Goal: Information Seeking & Learning: Learn about a topic

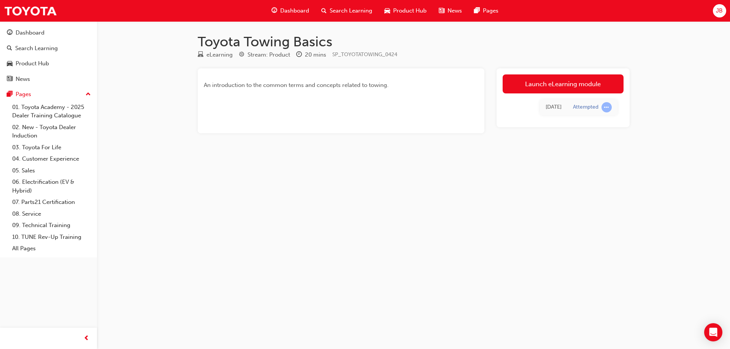
click at [546, 85] on link "Launch eLearning module" at bounding box center [562, 83] width 121 height 19
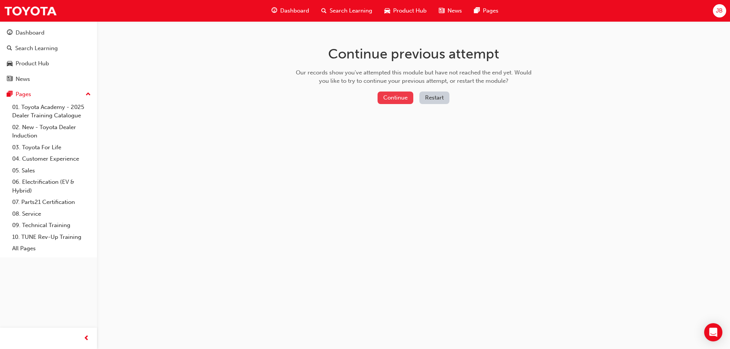
click at [394, 96] on button "Continue" at bounding box center [395, 98] width 36 height 13
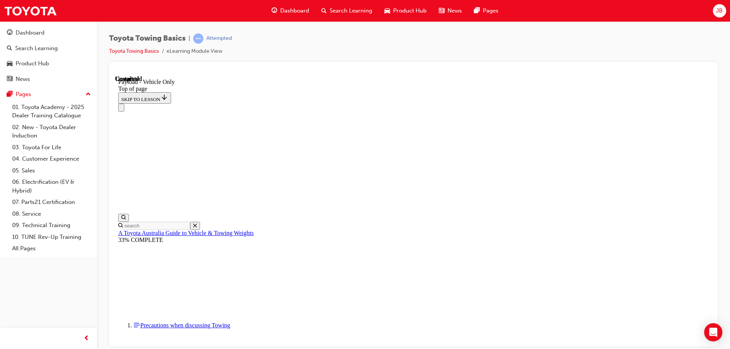
scroll to position [822, 0]
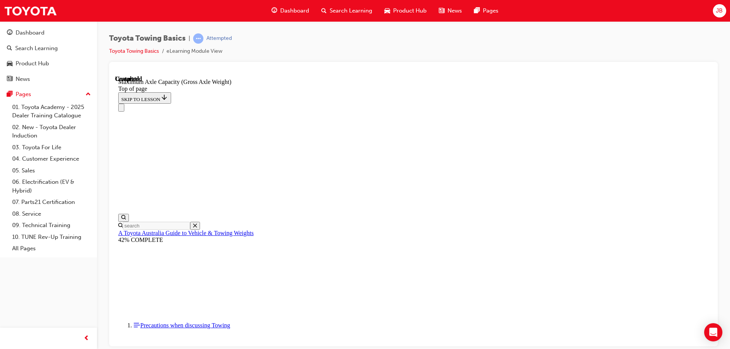
scroll to position [660, 0]
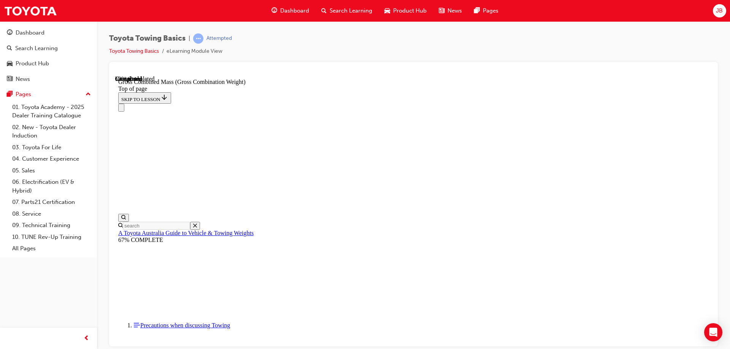
scroll to position [337, 0]
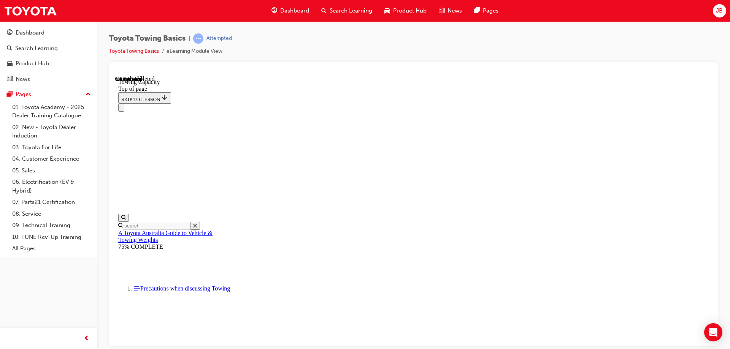
scroll to position [299, 0]
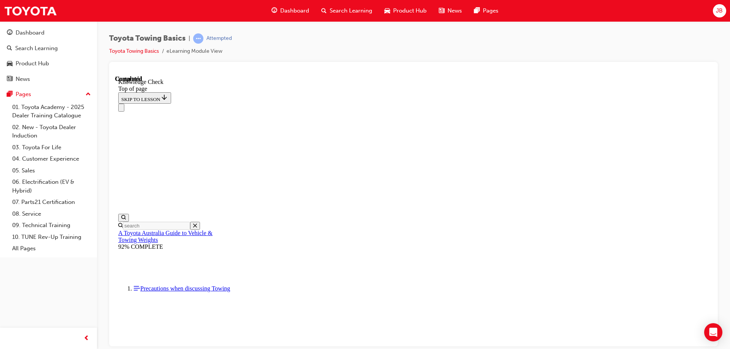
drag, startPoint x: 377, startPoint y: 8027, endPoint x: 363, endPoint y: 8109, distance: 83.6
drag, startPoint x: 223, startPoint y: 8212, endPoint x: 375, endPoint y: 8030, distance: 237.5
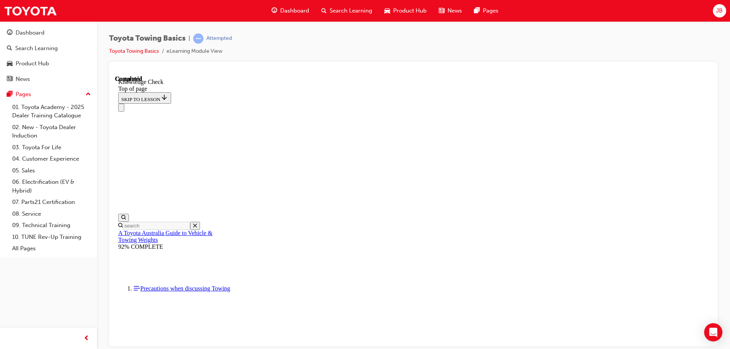
drag, startPoint x: 227, startPoint y: 8211, endPoint x: 228, endPoint y: 8089, distance: 121.6
drag, startPoint x: 218, startPoint y: 8214, endPoint x: 272, endPoint y: 8086, distance: 139.8
drag, startPoint x: 222, startPoint y: 8212, endPoint x: 406, endPoint y: 8168, distance: 189.2
drag, startPoint x: 238, startPoint y: 8210, endPoint x: 396, endPoint y: 8172, distance: 163.1
drag, startPoint x: 267, startPoint y: 8147, endPoint x: 278, endPoint y: 8014, distance: 133.5
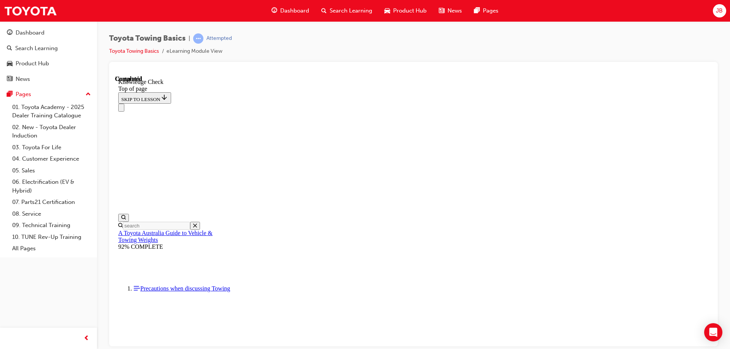
drag, startPoint x: 222, startPoint y: 8215, endPoint x: 206, endPoint y: 8179, distance: 39.6
drag, startPoint x: 227, startPoint y: 8206, endPoint x: 412, endPoint y: 8167, distance: 189.6
drag, startPoint x: 212, startPoint y: 8213, endPoint x: 345, endPoint y: 8162, distance: 142.9
drag, startPoint x: 228, startPoint y: 8211, endPoint x: 274, endPoint y: 8004, distance: 212.3
drag, startPoint x: 214, startPoint y: 8212, endPoint x: 447, endPoint y: 8151, distance: 241.6
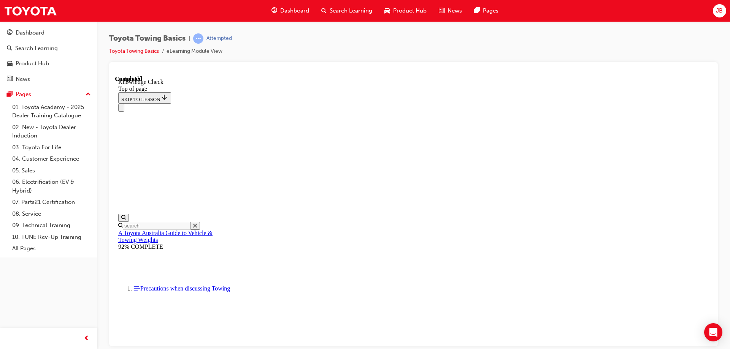
drag, startPoint x: 228, startPoint y: 8211, endPoint x: 400, endPoint y: 8164, distance: 178.5
drag, startPoint x: 226, startPoint y: 8216, endPoint x: 219, endPoint y: 8176, distance: 40.6
drag, startPoint x: 232, startPoint y: 8220, endPoint x: 364, endPoint y: 8130, distance: 159.0
drag, startPoint x: 249, startPoint y: 8169, endPoint x: 281, endPoint y: 8005, distance: 167.3
drag, startPoint x: 223, startPoint y: 8215, endPoint x: 323, endPoint y: 8129, distance: 131.7
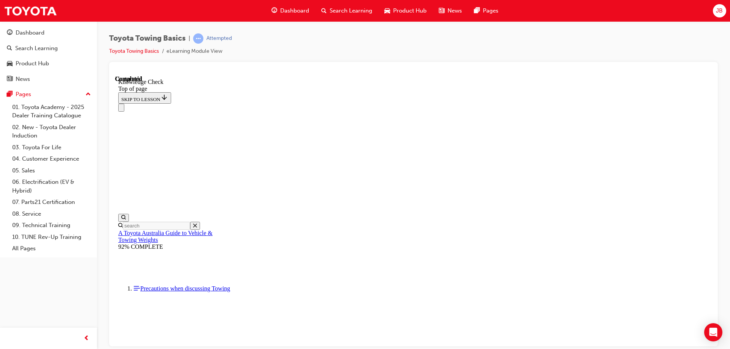
drag, startPoint x: 221, startPoint y: 8215, endPoint x: 212, endPoint y: 8163, distance: 52.8
drag, startPoint x: 230, startPoint y: 8211, endPoint x: 283, endPoint y: 8011, distance: 207.1
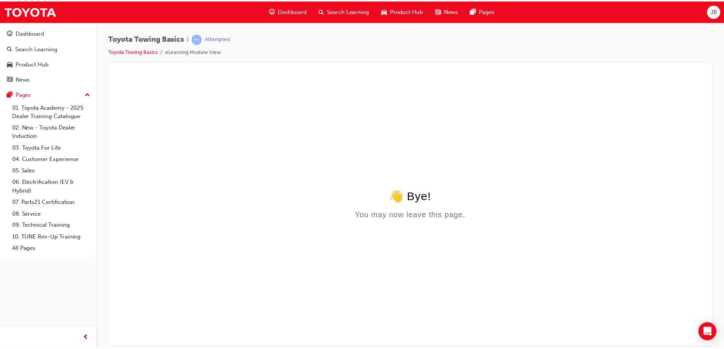
scroll to position [0, 0]
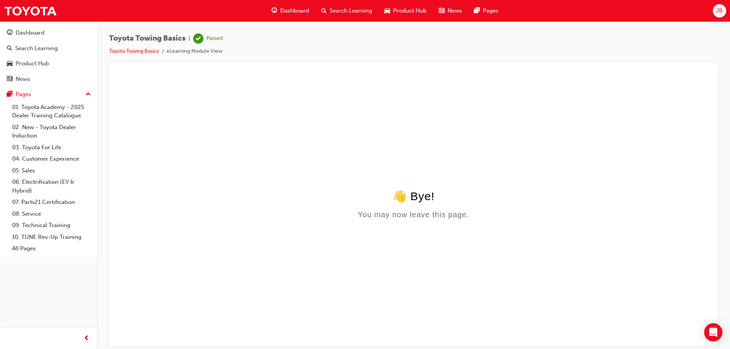
click at [289, 13] on span "Dashboard" at bounding box center [294, 10] width 29 height 9
